Goal: Task Accomplishment & Management: Complete application form

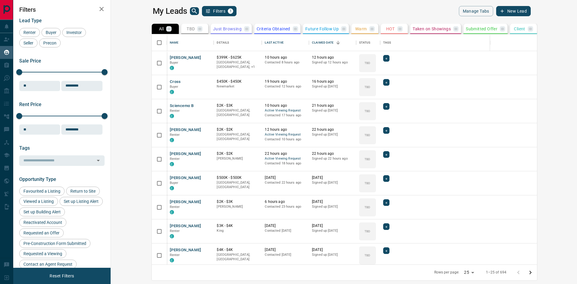
scroll to position [226, 459]
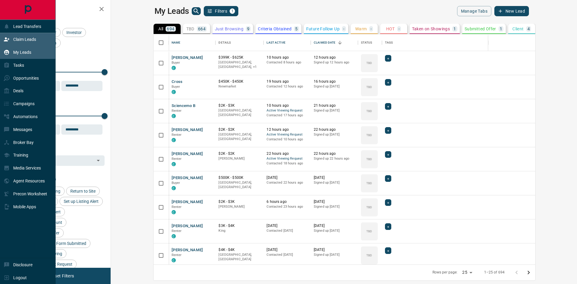
click at [19, 39] on p "Claim Leads" at bounding box center [24, 39] width 23 height 5
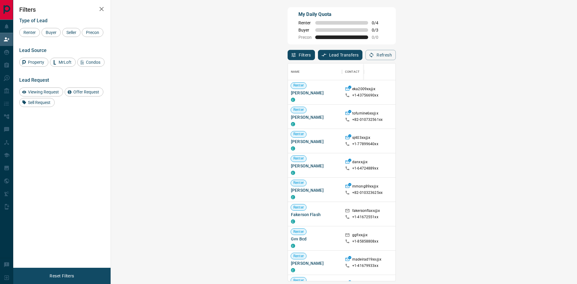
scroll to position [213, 448]
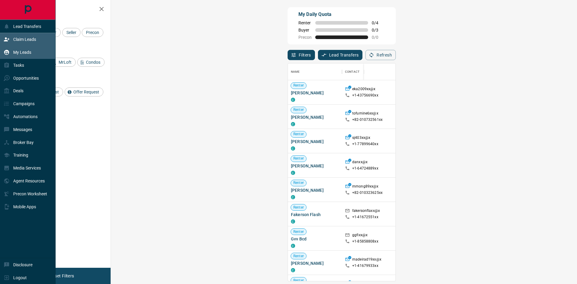
click at [14, 51] on p "My Leads" at bounding box center [22, 52] width 18 height 5
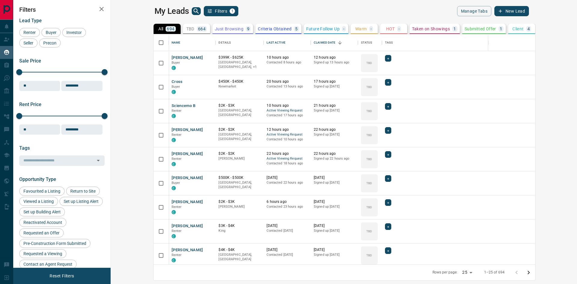
scroll to position [226, 459]
click at [207, 57] on icon "Open in New Tab" at bounding box center [209, 58] width 4 height 4
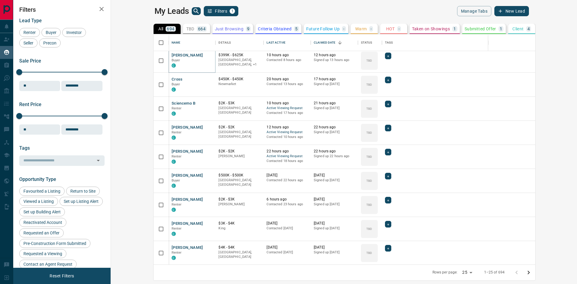
scroll to position [0, 0]
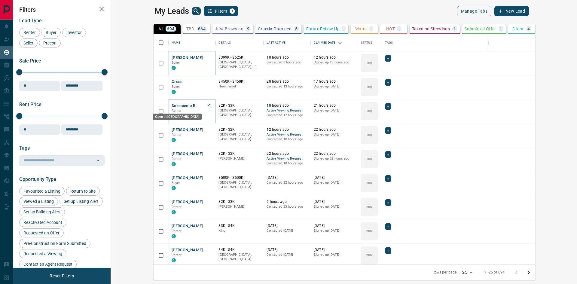
click at [206, 103] on icon "Open in New Tab" at bounding box center [208, 105] width 5 height 5
click at [206, 80] on icon "Open in New Tab" at bounding box center [208, 81] width 5 height 5
click at [207, 129] on icon "Open in New Tab" at bounding box center [209, 130] width 4 height 4
click at [206, 153] on icon "Open in New Tab" at bounding box center [208, 153] width 5 height 5
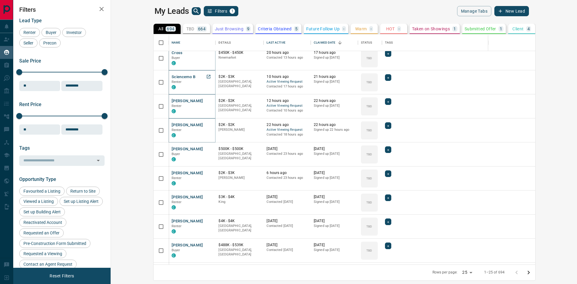
scroll to position [90, 0]
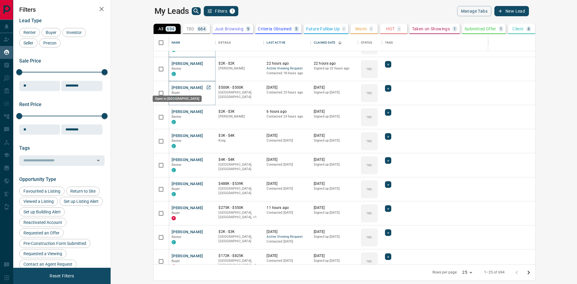
click at [206, 88] on icon "Open in New Tab" at bounding box center [208, 87] width 5 height 5
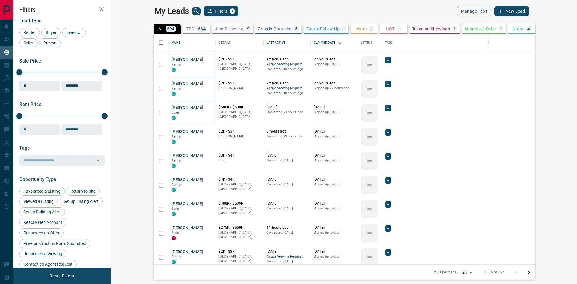
scroll to position [0, 0]
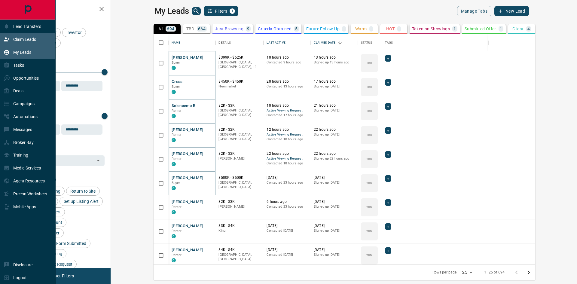
click at [19, 39] on p "Claim Leads" at bounding box center [24, 39] width 23 height 5
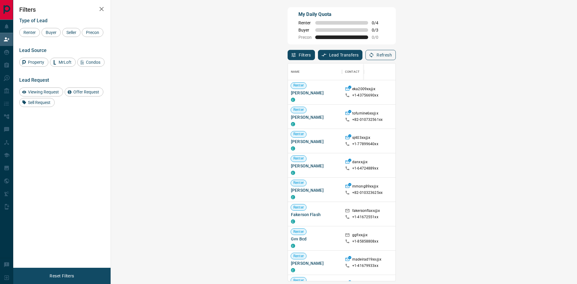
click at [396, 56] on button "Refresh" at bounding box center [380, 55] width 30 height 10
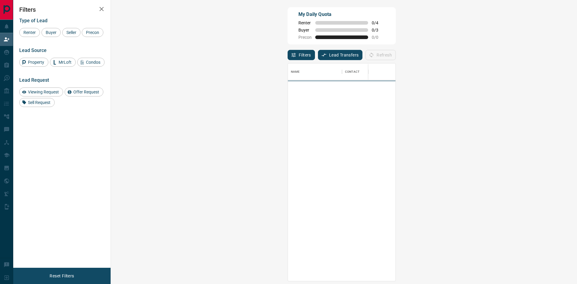
scroll to position [213, 448]
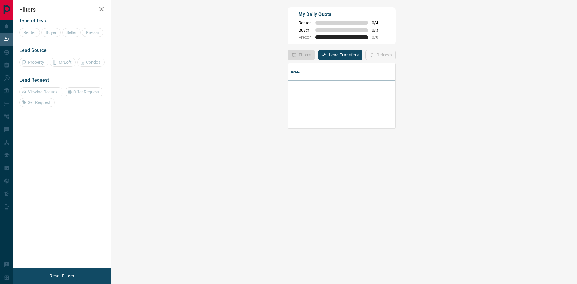
click at [396, 26] on div "My Daily Quota Renter 0 / 4 Buyer 0 / 3 Precon 0 / 0" at bounding box center [341, 25] width 108 height 37
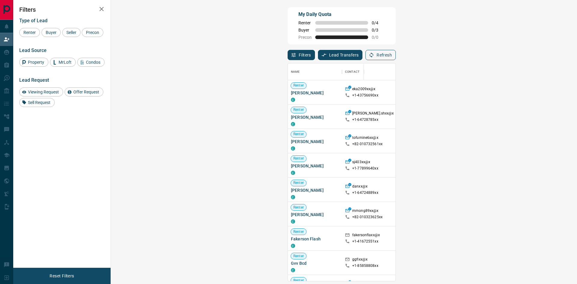
click at [396, 56] on button "Refresh" at bounding box center [380, 55] width 30 height 10
click at [396, 50] on button "Refresh" at bounding box center [380, 55] width 30 height 10
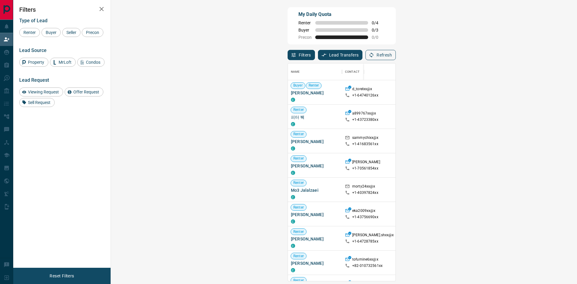
click at [396, 53] on button "Refresh" at bounding box center [380, 55] width 30 height 10
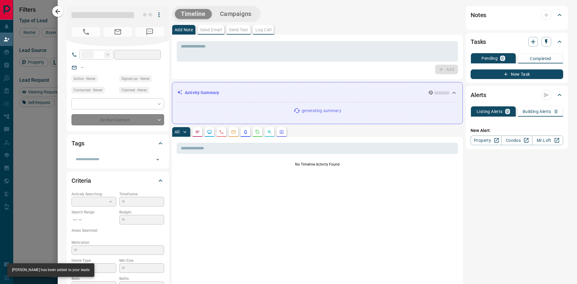
type input "**"
type input "**********"
type input "**"
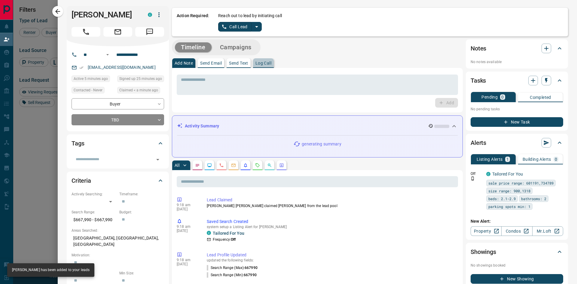
click at [268, 66] on button "Log Call" at bounding box center [263, 63] width 21 height 10
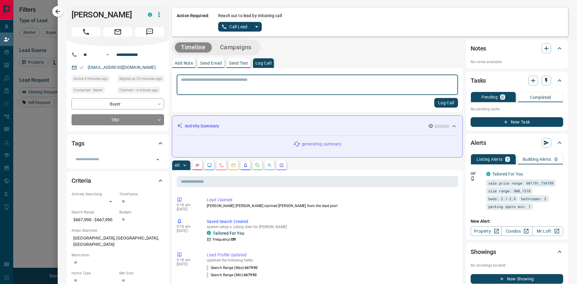
click at [253, 80] on textarea at bounding box center [317, 84] width 273 height 15
type textarea "******"
click at [437, 105] on button "Log Call" at bounding box center [446, 103] width 24 height 10
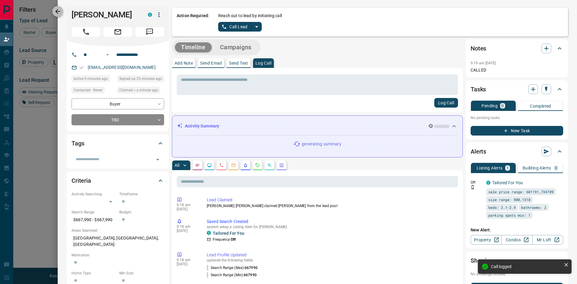
click at [62, 10] on button "button" at bounding box center [57, 11] width 11 height 11
